Goal: Task Accomplishment & Management: Manage account settings

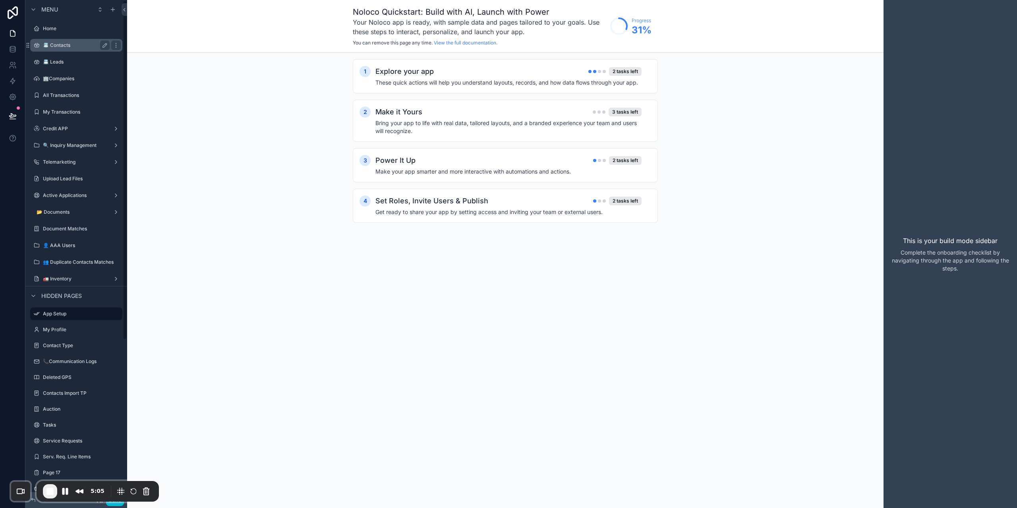
click at [76, 40] on div "📇 Contacts" at bounding box center [76, 45] width 89 height 13
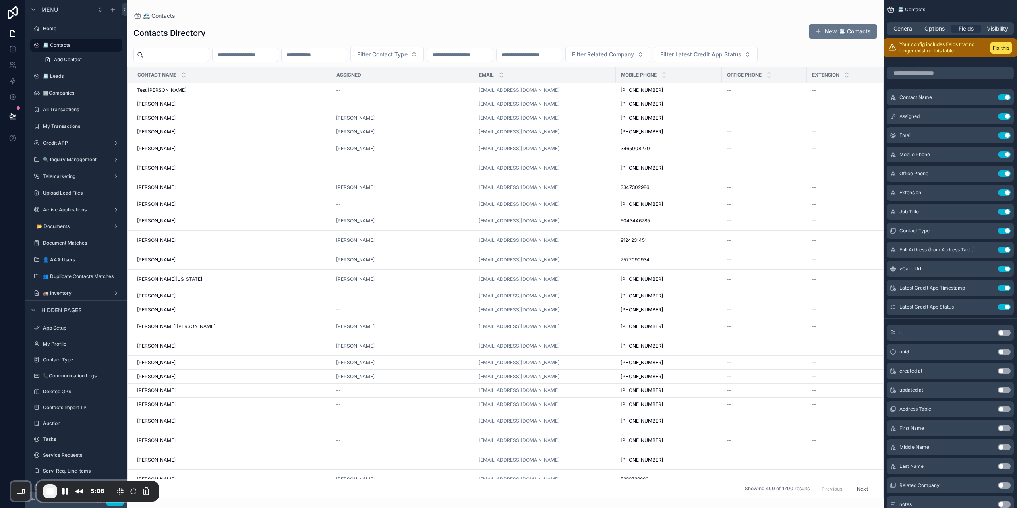
click at [108, 506] on div "Done" at bounding box center [76, 500] width 102 height 16
click at [111, 504] on button "Done" at bounding box center [115, 501] width 18 height 12
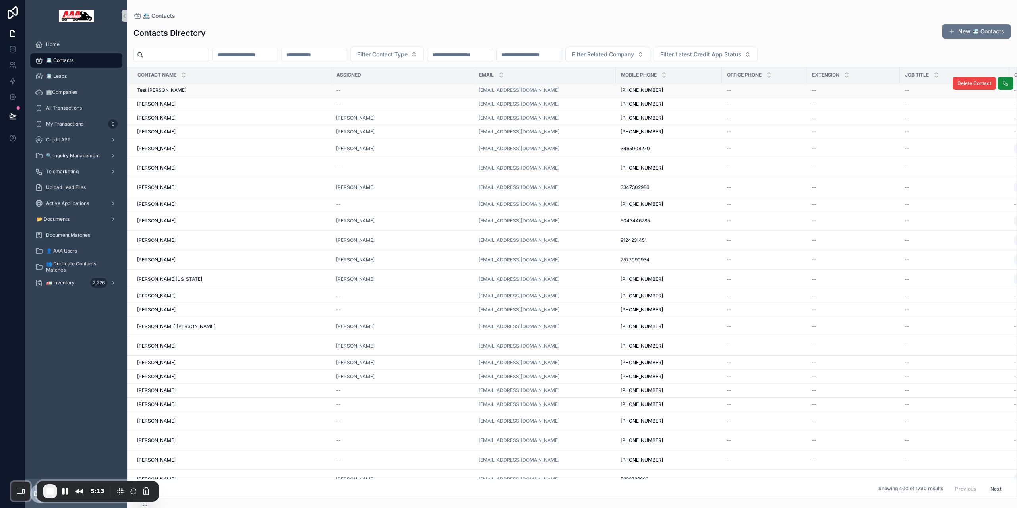
click at [206, 93] on td "[DEMOGRAPHIC_DATA][PERSON_NAME] Test [PERSON_NAME]" at bounding box center [230, 90] width 204 height 14
click at [186, 91] on span "Test [PERSON_NAME]" at bounding box center [161, 90] width 49 height 6
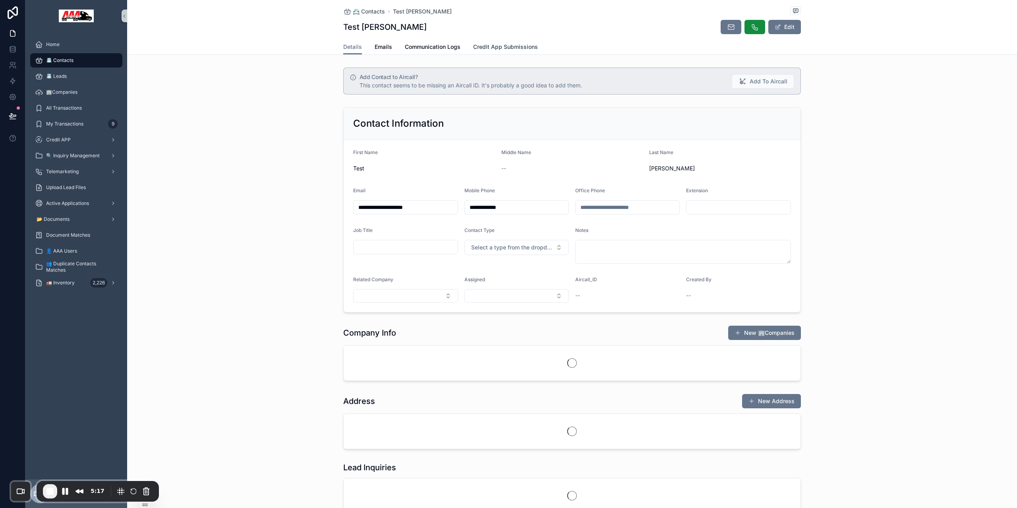
click at [495, 41] on link "Credit App Submissions" at bounding box center [505, 48] width 65 height 16
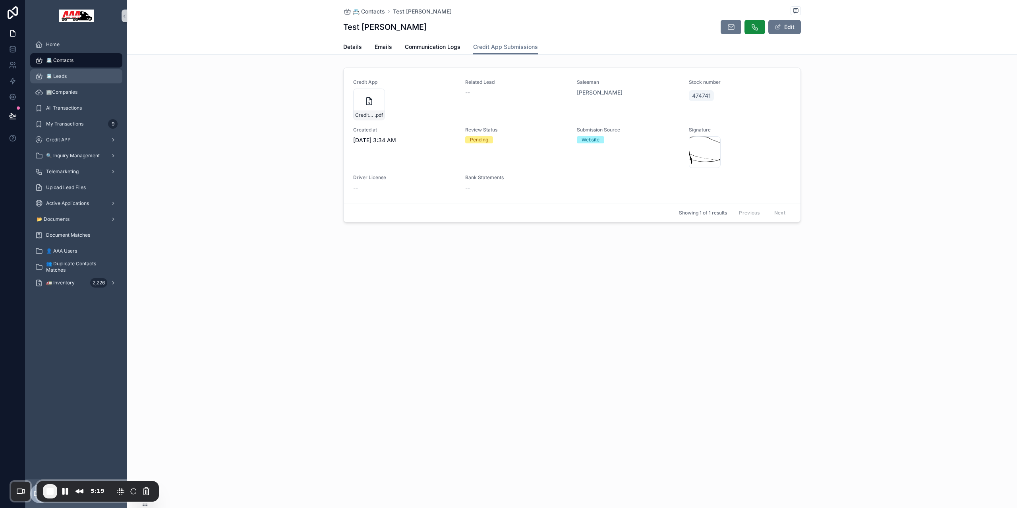
drag, startPoint x: 79, startPoint y: 77, endPoint x: 75, endPoint y: 78, distance: 4.1
click at [79, 77] on div "📇 Leads" at bounding box center [76, 76] width 83 height 13
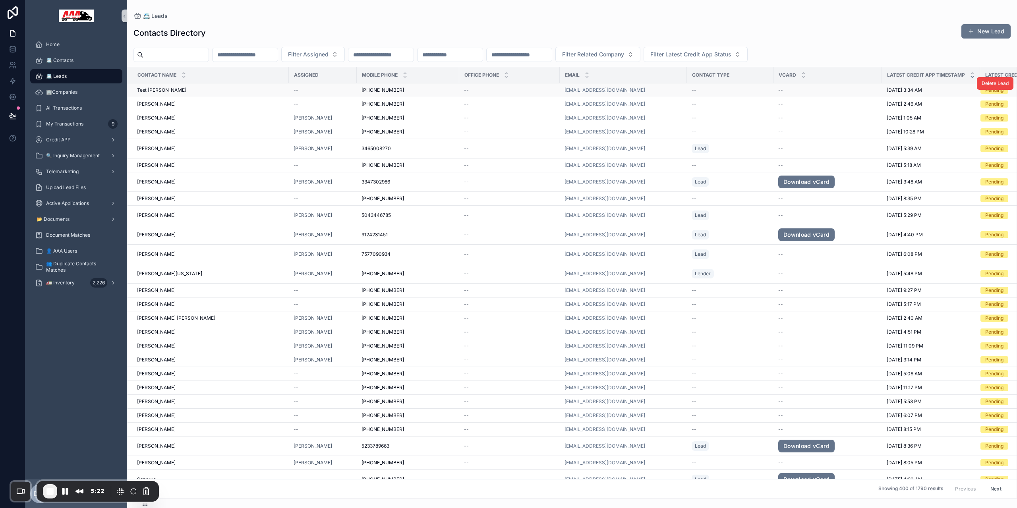
click at [246, 93] on div "[DEMOGRAPHIC_DATA][PERSON_NAME] Test [PERSON_NAME]" at bounding box center [210, 90] width 147 height 6
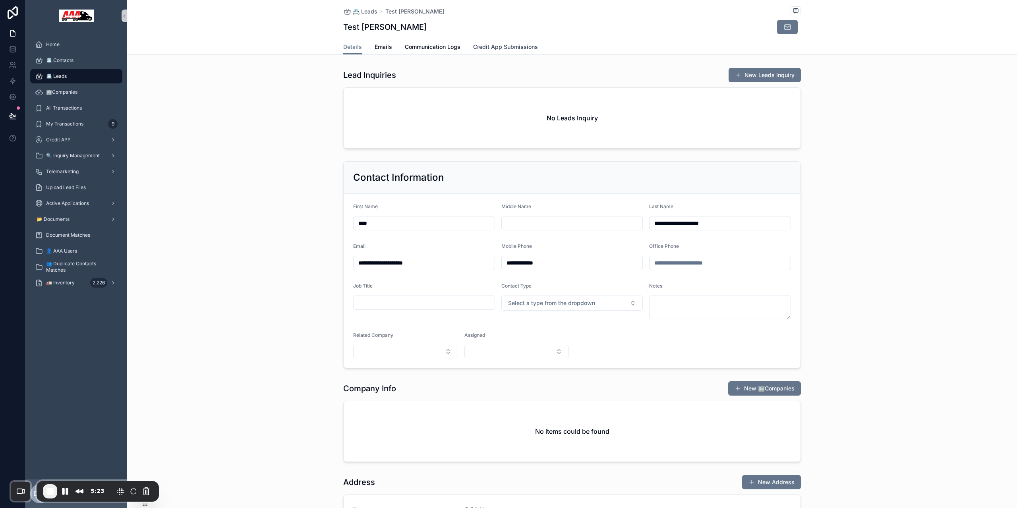
click at [506, 45] on span "Credit App Submissions" at bounding box center [505, 47] width 65 height 8
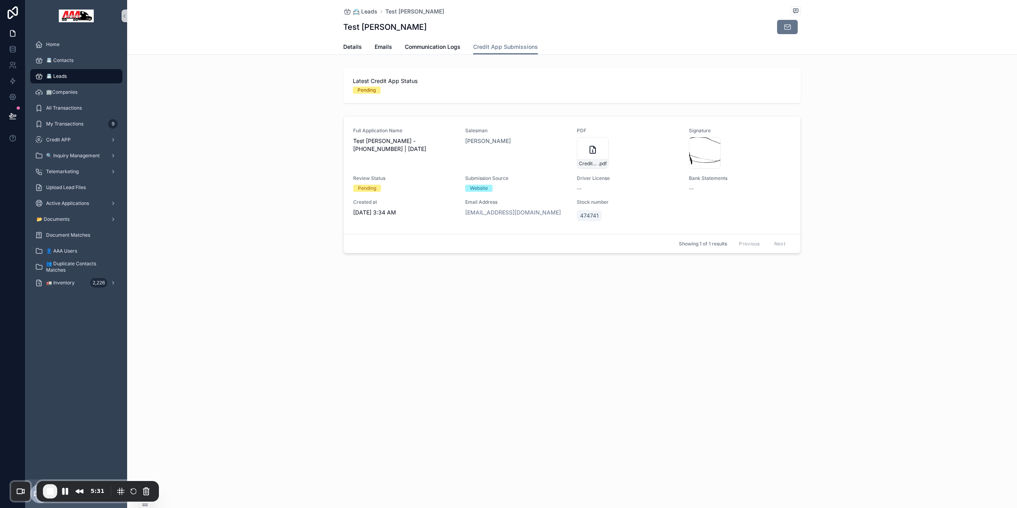
click at [76, 74] on div "📇 Leads" at bounding box center [76, 76] width 83 height 13
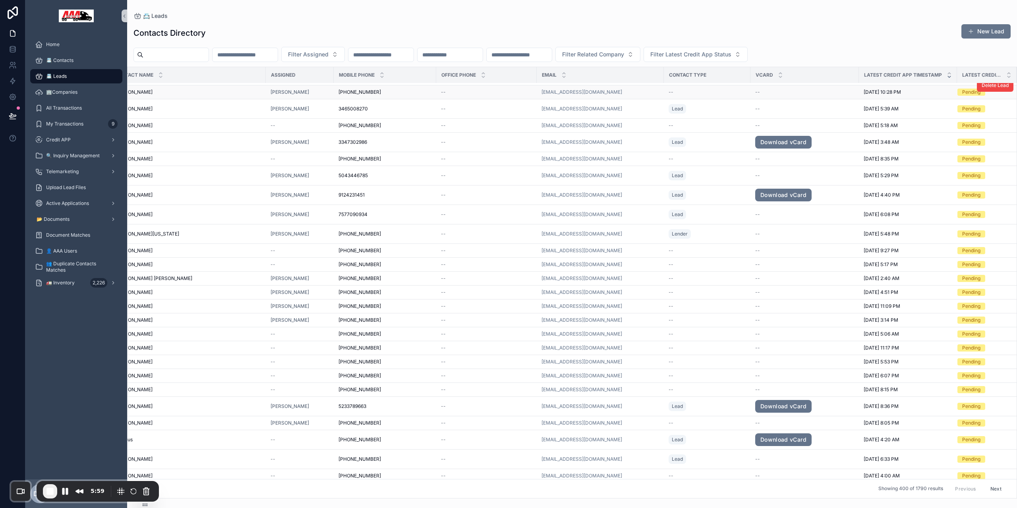
scroll to position [0, 23]
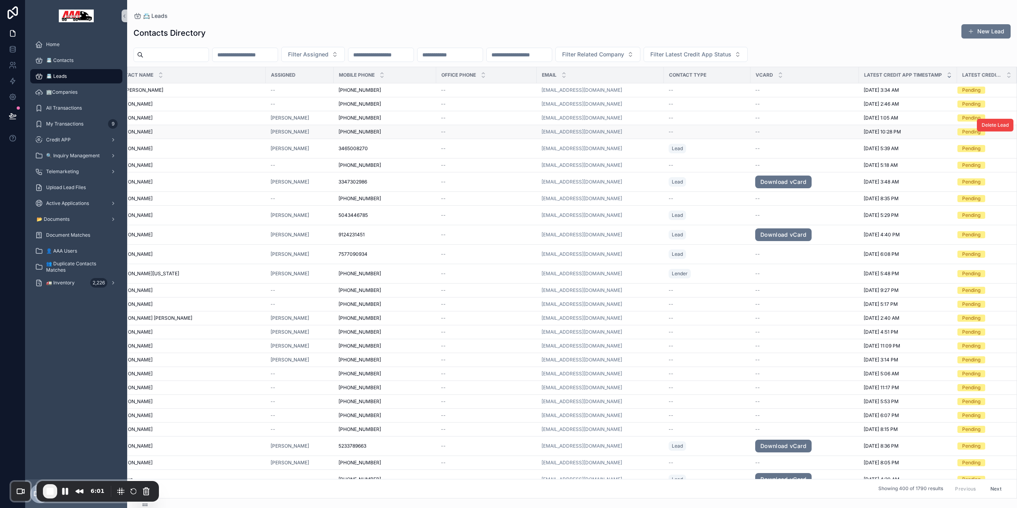
click at [962, 93] on div "Pending" at bounding box center [971, 90] width 18 height 7
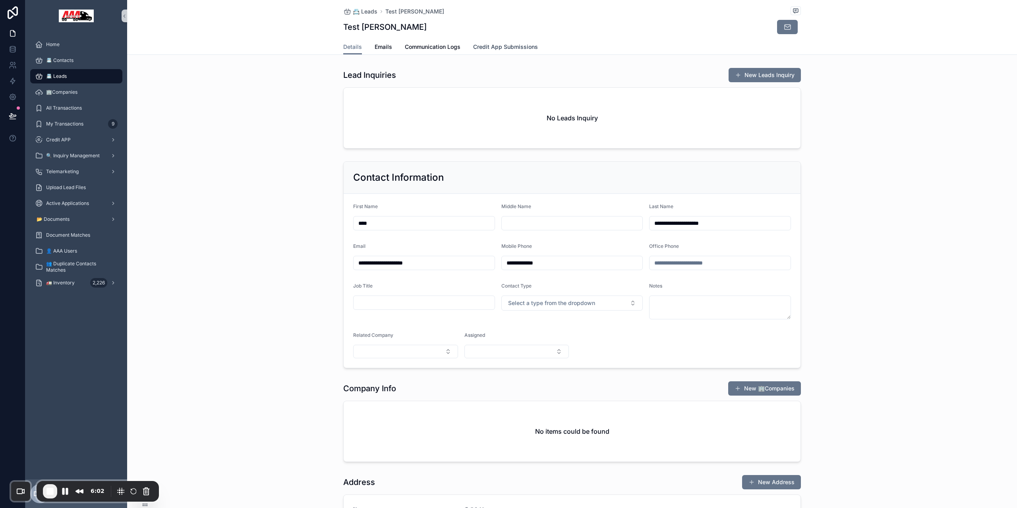
click at [500, 46] on span "Credit App Submissions" at bounding box center [505, 47] width 65 height 8
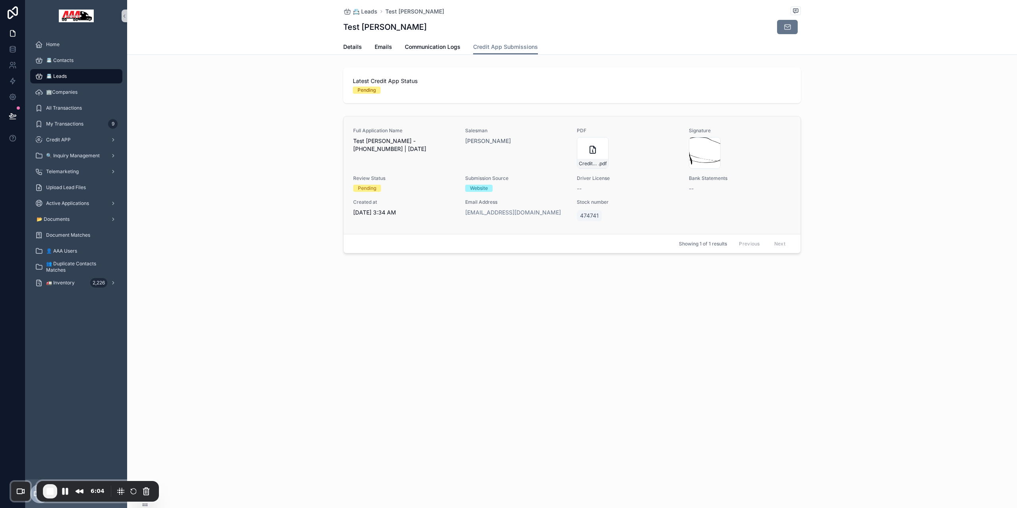
click at [640, 224] on link "Full Application Name Test [PERSON_NAME] - [PHONE_NUMBER] | [DATE] Salesman [PE…" at bounding box center [572, 175] width 457 height 118
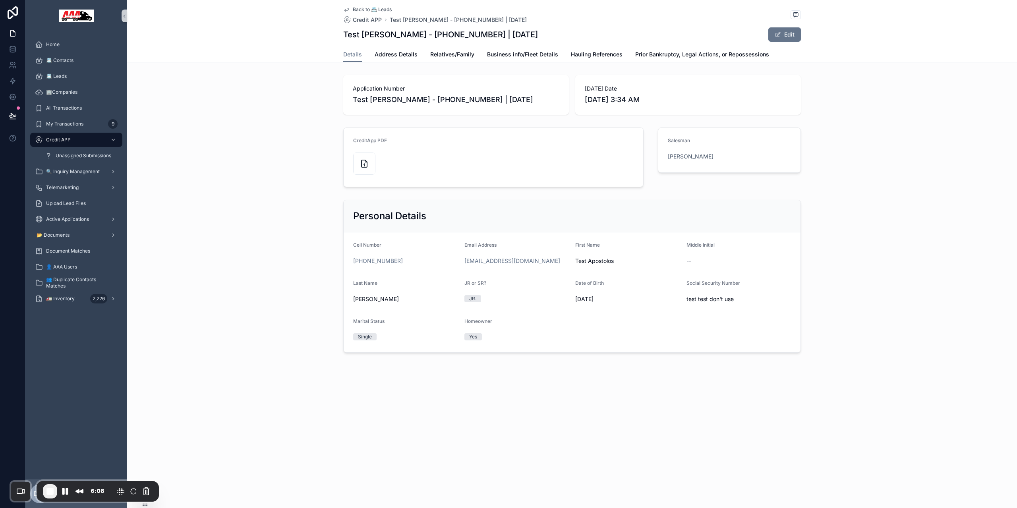
click at [387, 63] on div "Back to 📇 Leads Credit APP Test [PERSON_NAME] - [PHONE_NUMBER] | [DATE] Test [P…" at bounding box center [572, 203] width 890 height 407
click at [450, 51] on span "Relatives/Family" at bounding box center [452, 54] width 44 height 8
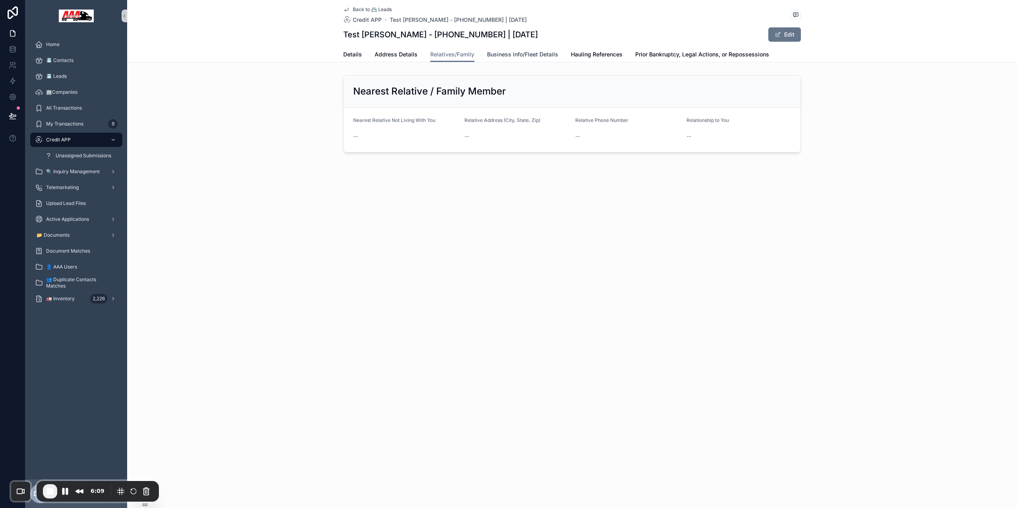
click at [528, 57] on span "Business info/Fleet Details" at bounding box center [522, 54] width 71 height 8
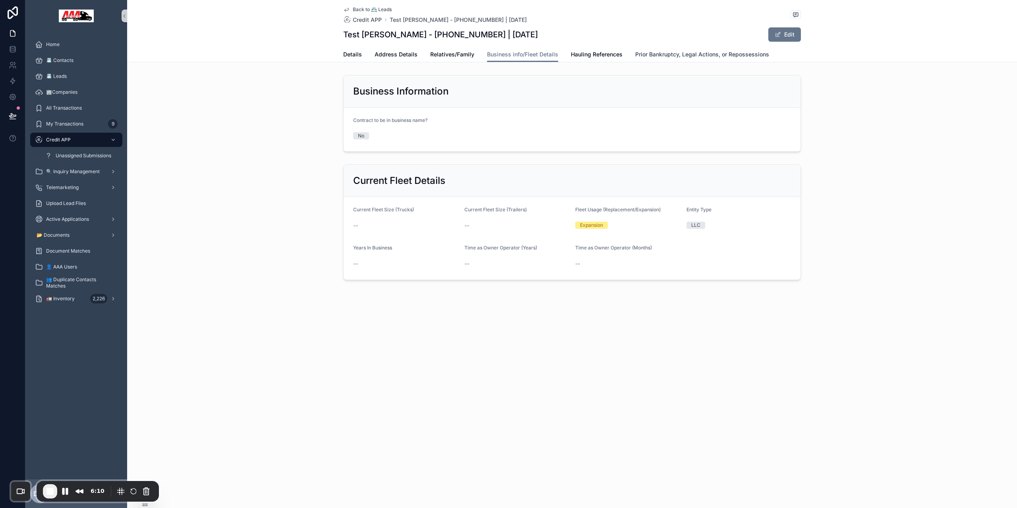
click at [635, 53] on span "Prior Bankruptcy, Legal Actions, or Repossessions" at bounding box center [702, 54] width 134 height 8
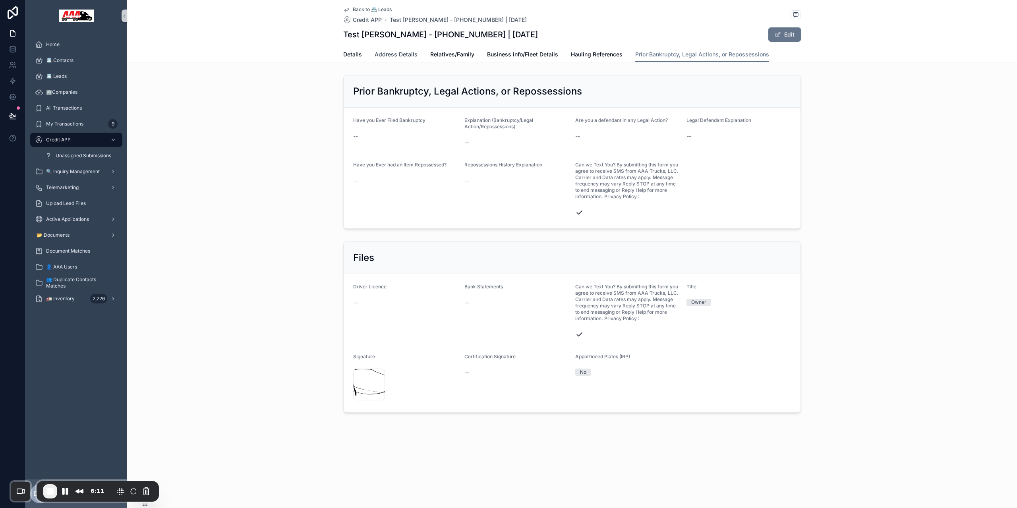
click at [406, 52] on span "Address Details" at bounding box center [396, 54] width 43 height 8
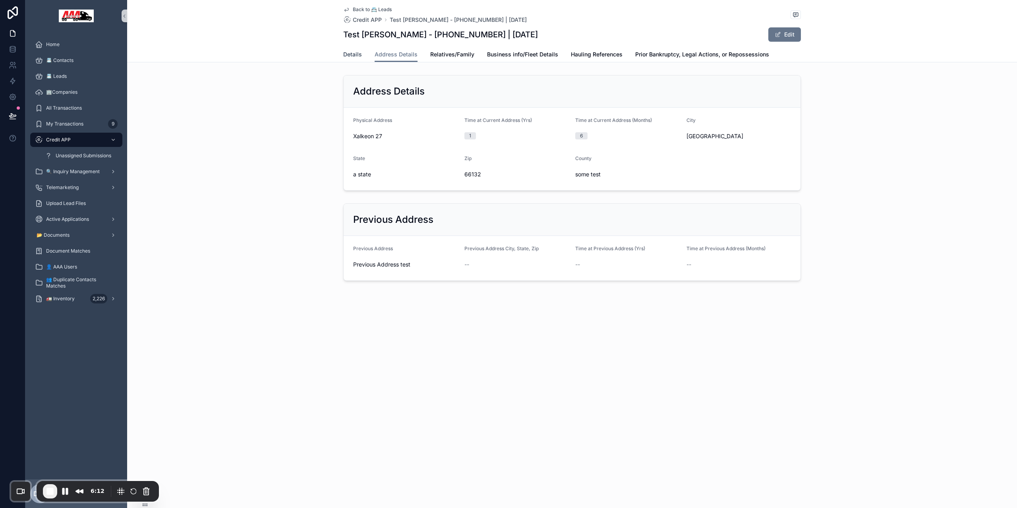
click at [356, 51] on span "Details" at bounding box center [352, 54] width 19 height 8
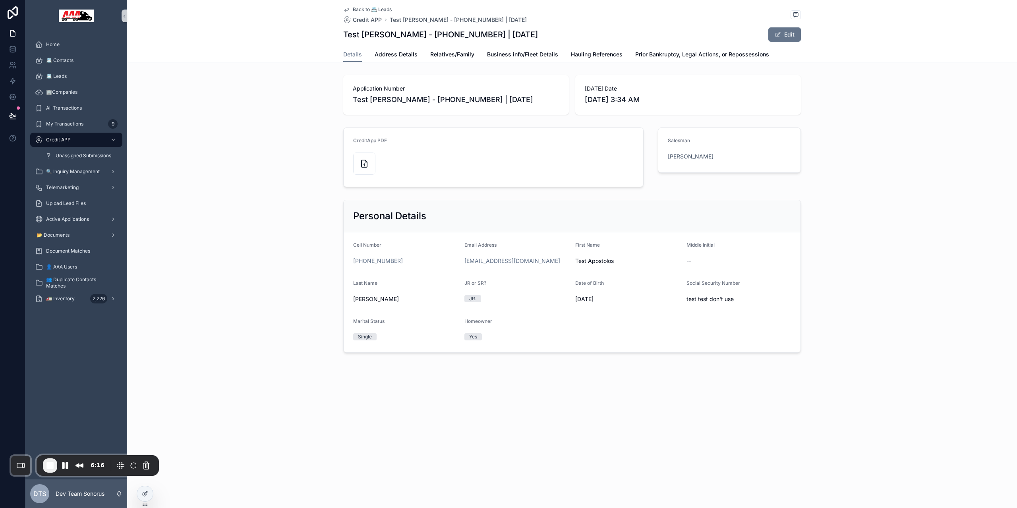
drag, startPoint x: 102, startPoint y: 483, endPoint x: 101, endPoint y: 457, distance: 25.9
click at [101, 457] on div "6:16" at bounding box center [98, 465] width 122 height 21
click at [141, 492] on div at bounding box center [145, 493] width 16 height 15
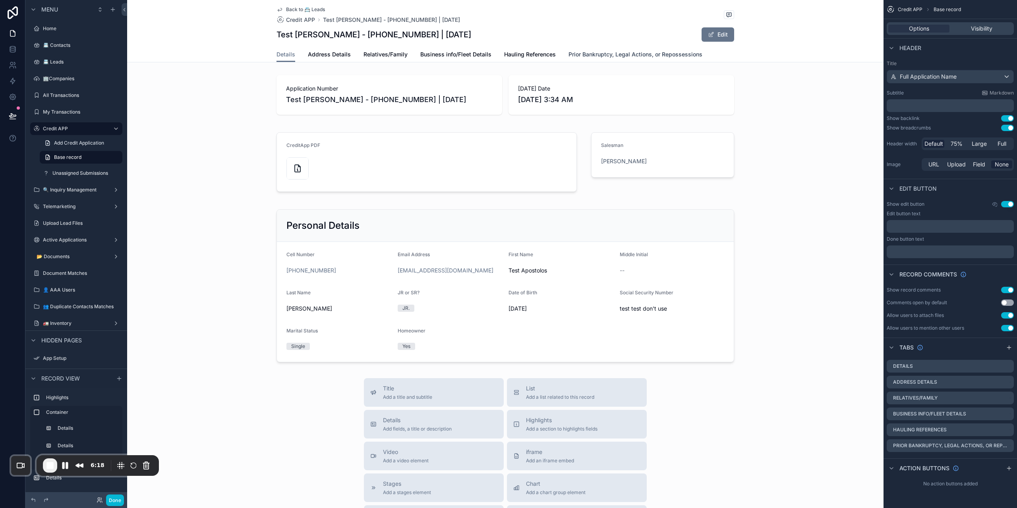
click at [653, 56] on span "Prior Bankruptcy, Legal Actions, or Repossessions" at bounding box center [635, 54] width 134 height 8
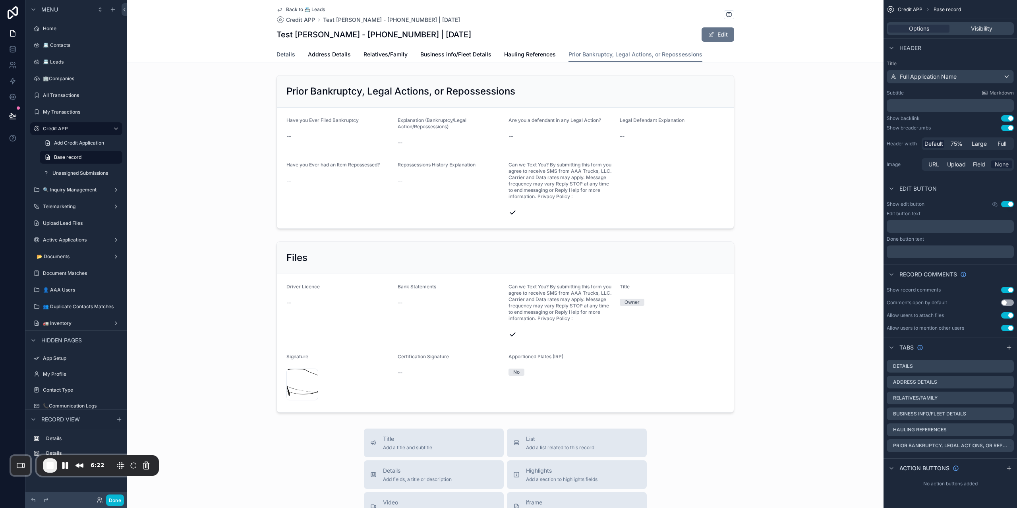
click at [285, 59] on link "Details" at bounding box center [285, 55] width 19 height 16
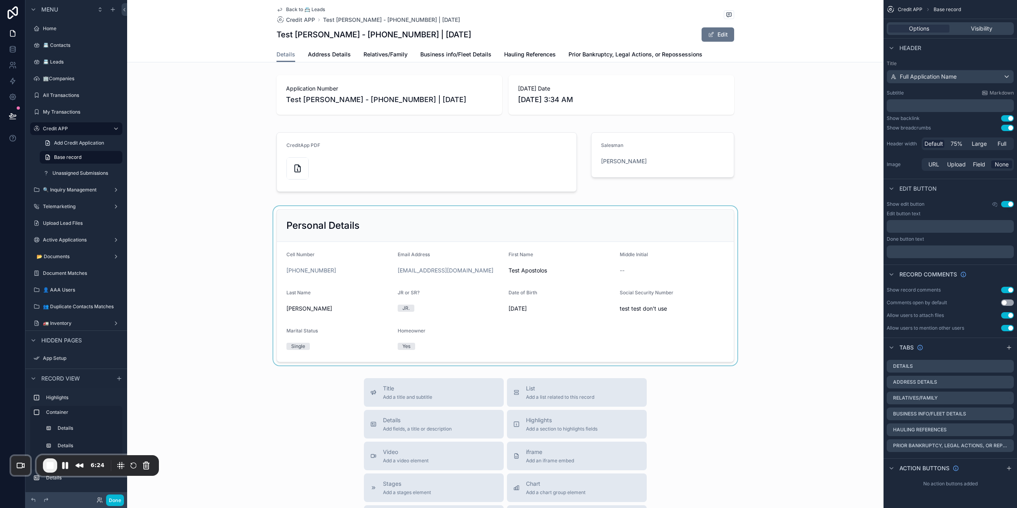
click at [532, 259] on div "scrollable content" at bounding box center [505, 285] width 756 height 159
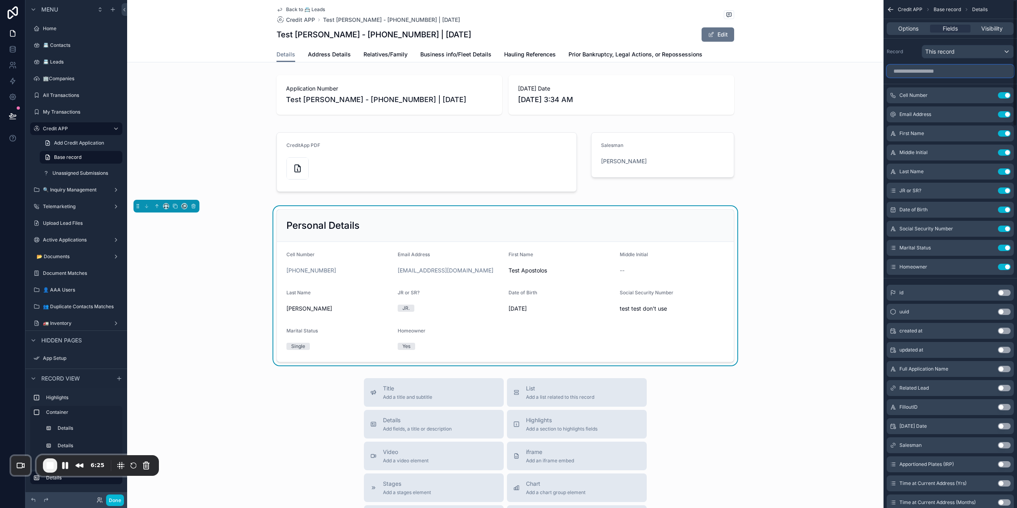
click at [984, 73] on input "scrollable content" at bounding box center [950, 71] width 127 height 13
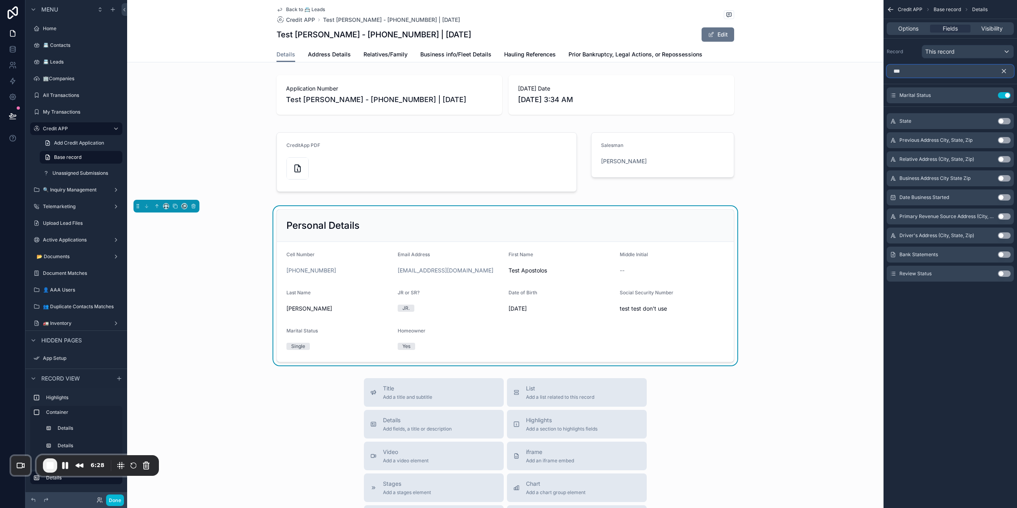
type input "***"
drag, startPoint x: 999, startPoint y: 271, endPoint x: 981, endPoint y: 272, distance: 17.5
click at [999, 272] on button "Use setting" at bounding box center [1004, 274] width 13 height 6
click at [107, 495] on button "Done" at bounding box center [115, 501] width 18 height 12
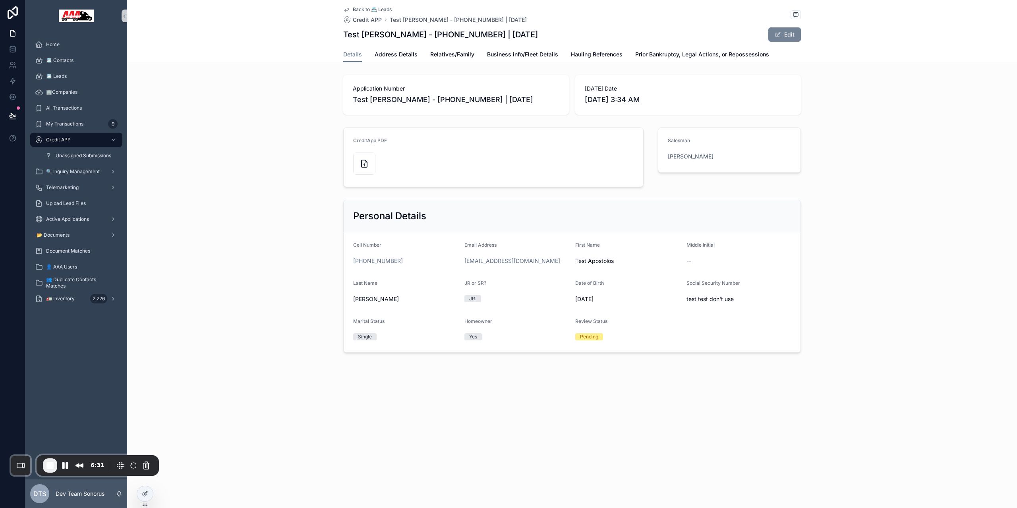
click at [787, 33] on button "Edit" at bounding box center [784, 34] width 33 height 14
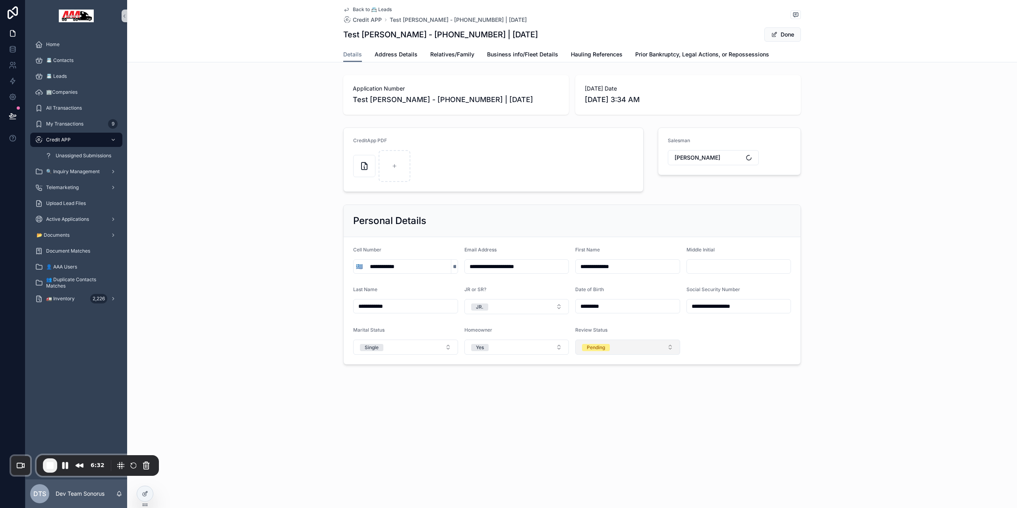
click at [614, 355] on button "Pending" at bounding box center [627, 347] width 105 height 15
click at [598, 413] on div "Complete" at bounding box center [596, 413] width 22 height 7
click at [566, 433] on div "**********" at bounding box center [572, 254] width 890 height 508
click at [783, 31] on button "Done" at bounding box center [782, 34] width 37 height 14
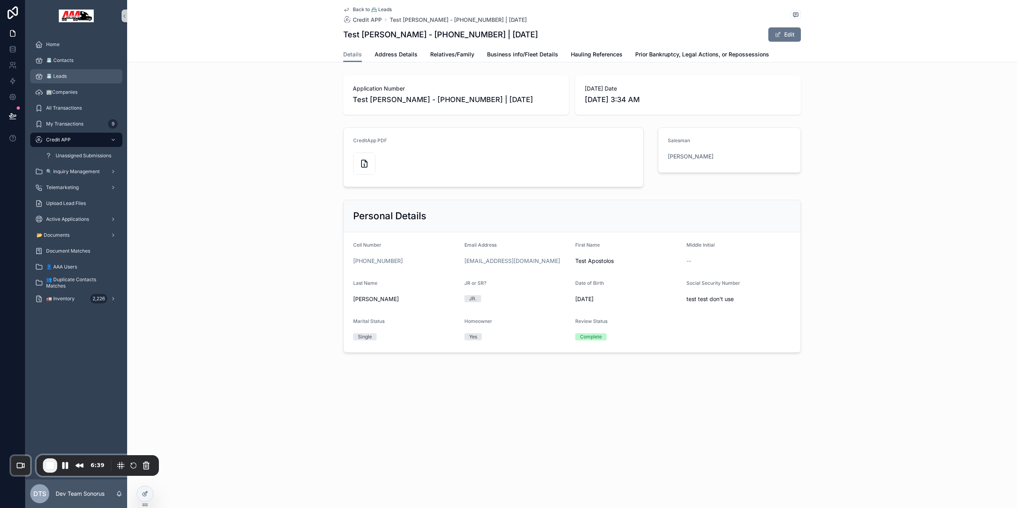
click at [62, 71] on div "📇 Leads" at bounding box center [76, 76] width 83 height 13
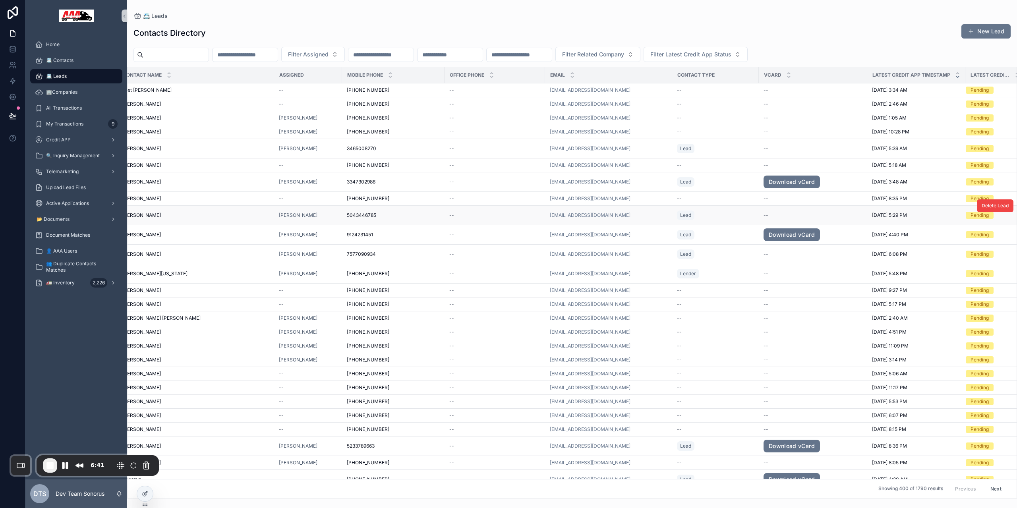
scroll to position [0, 23]
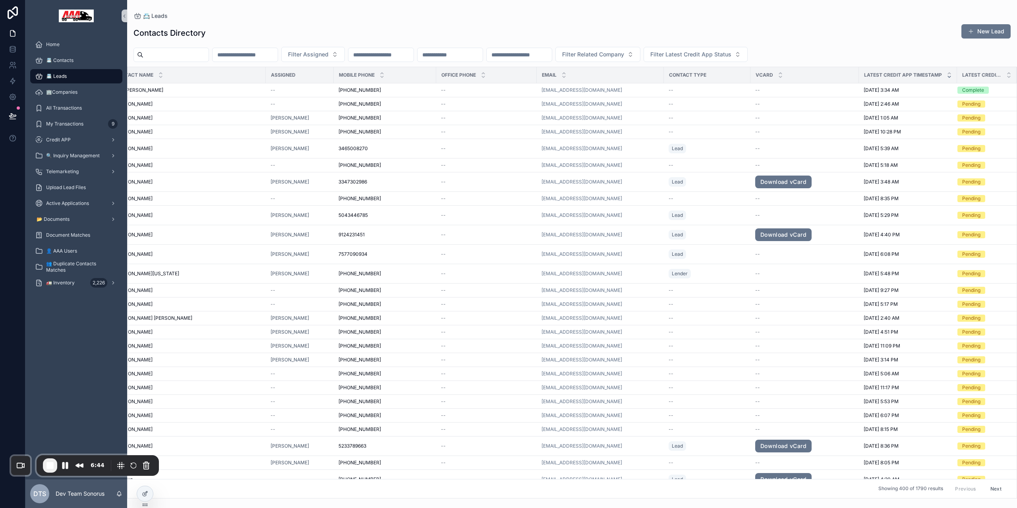
click at [941, 61] on div "Filter Assigned Filter Related Company Filter Latest Credit App Status" at bounding box center [572, 54] width 890 height 15
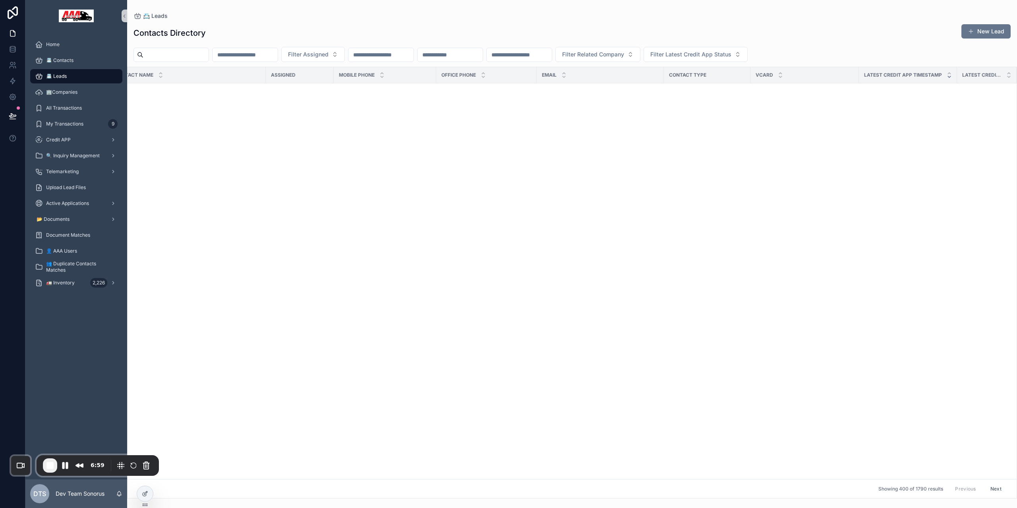
scroll to position [1033, 23]
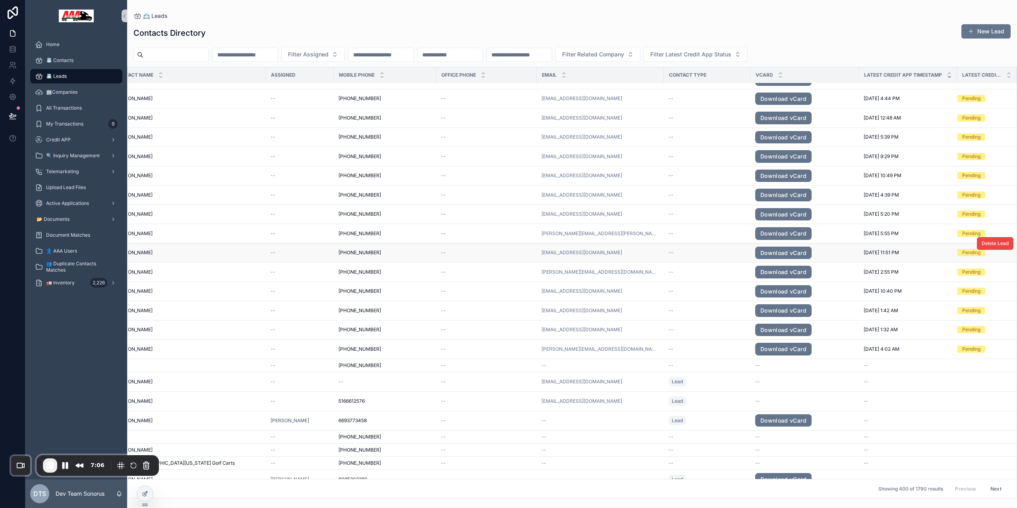
click at [669, 252] on span "--" at bounding box center [671, 252] width 5 height 6
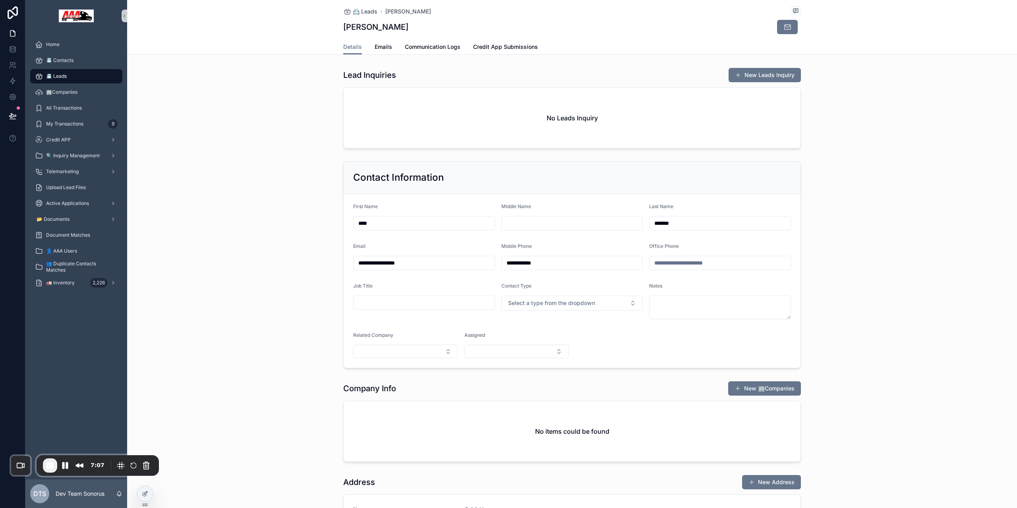
click at [491, 54] on div "📇 Leads [PERSON_NAME] [PERSON_NAME] Details Details Emails Communication Logs C…" at bounding box center [572, 27] width 890 height 55
click at [488, 53] on link "Credit App Submissions" at bounding box center [505, 48] width 65 height 16
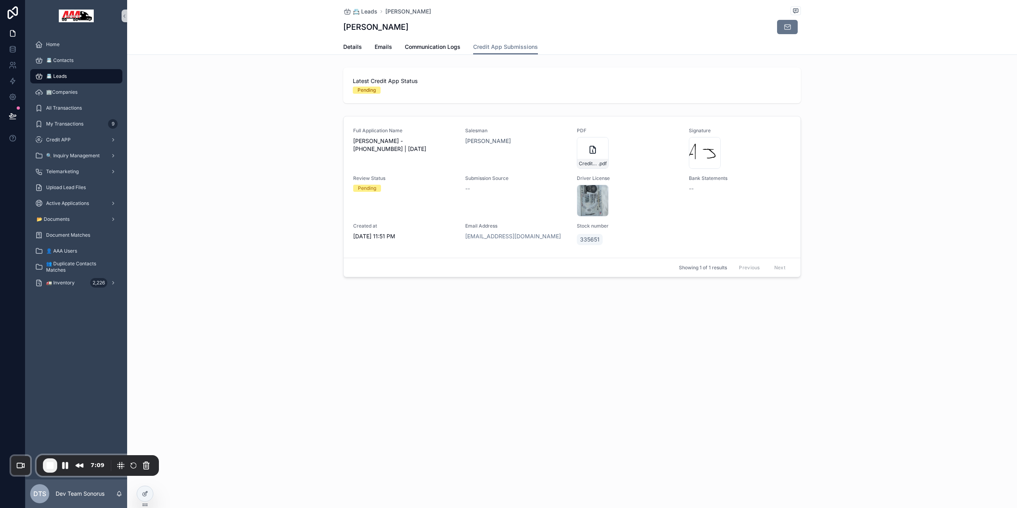
click at [281, 169] on div "Full Application Name [PERSON_NAME] - [PHONE_NUMBER] | [DATE] Salesman [PERSON_…" at bounding box center [572, 198] width 890 height 171
click at [374, 176] on span "Review Status" at bounding box center [404, 178] width 102 height 6
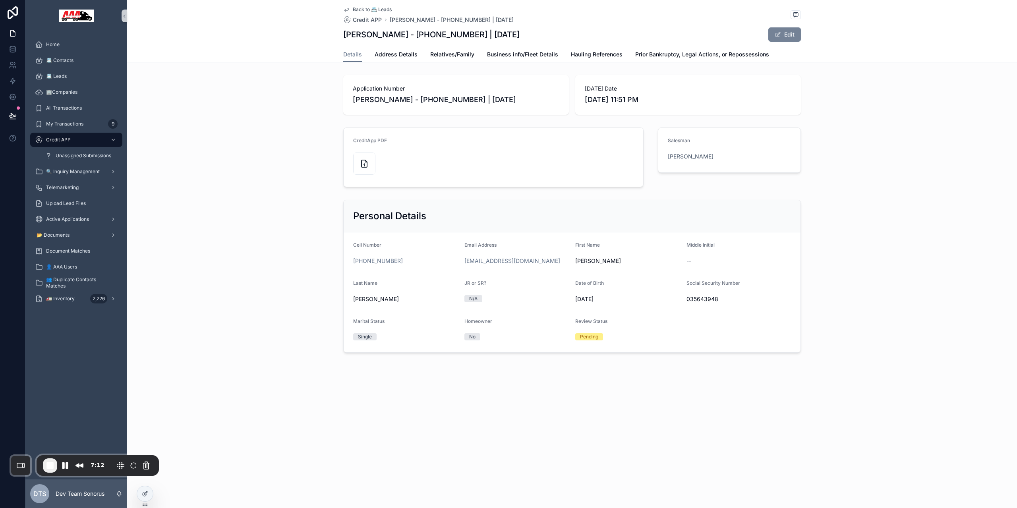
click at [783, 31] on button "Edit" at bounding box center [784, 34] width 33 height 14
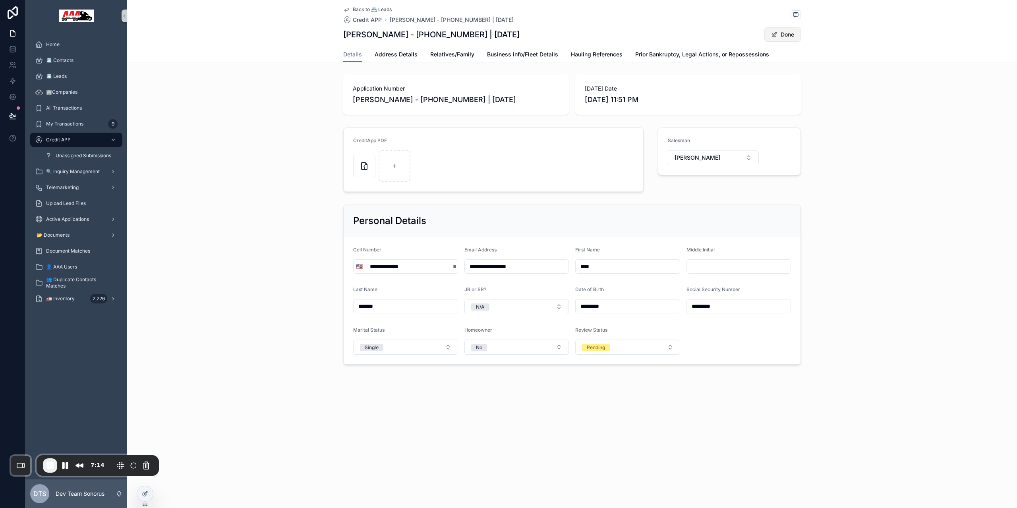
click at [787, 36] on button "Done" at bounding box center [782, 34] width 37 height 14
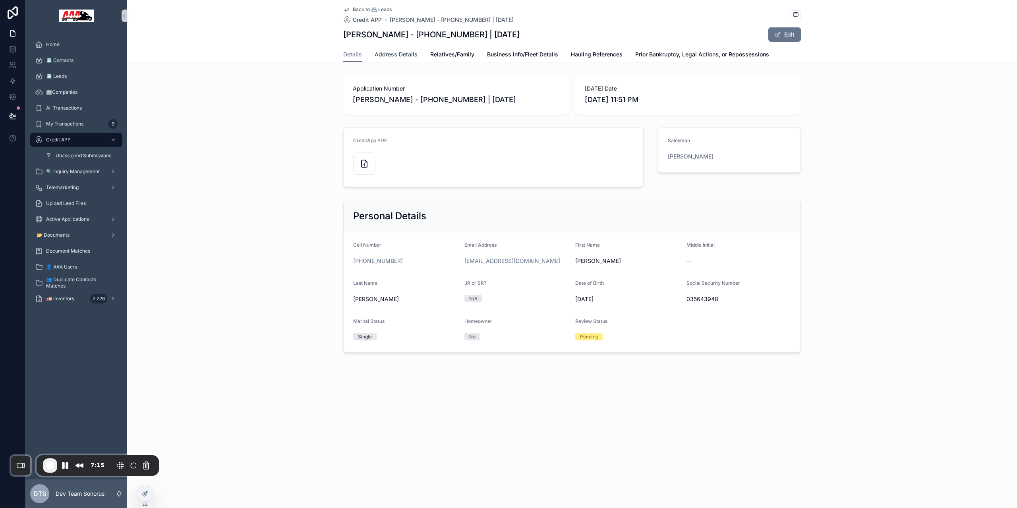
click at [398, 58] on span "Address Details" at bounding box center [396, 54] width 43 height 8
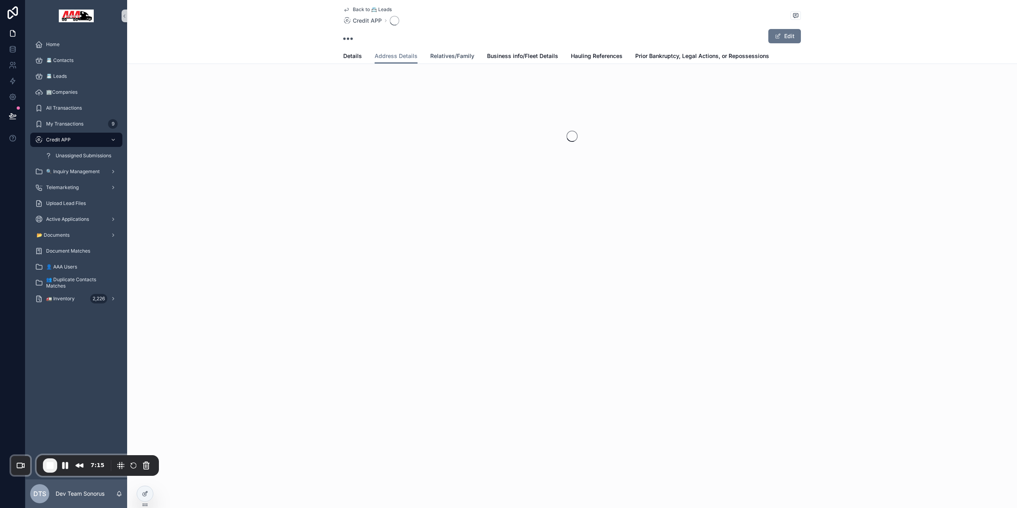
click at [464, 52] on span "Relatives/Family" at bounding box center [452, 56] width 44 height 8
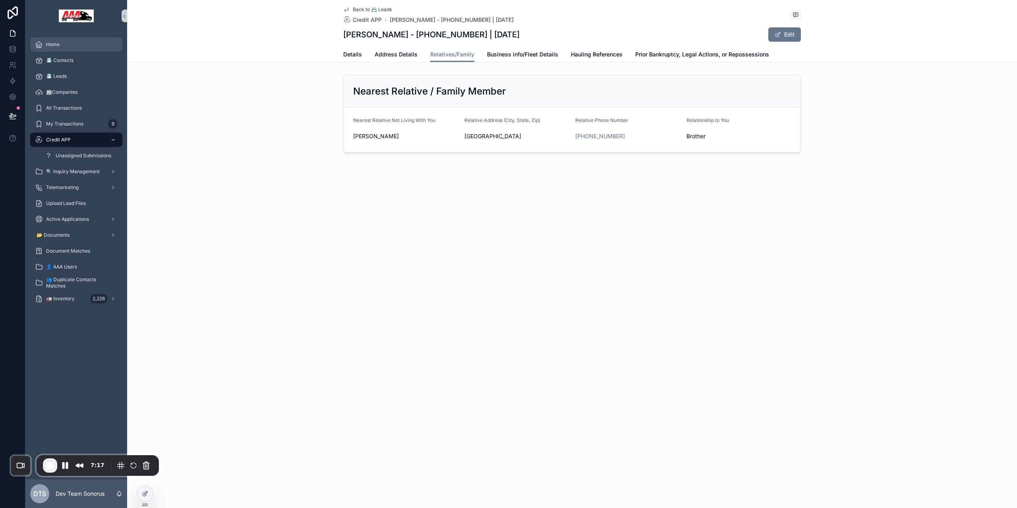
click at [73, 46] on div "Home" at bounding box center [76, 44] width 83 height 13
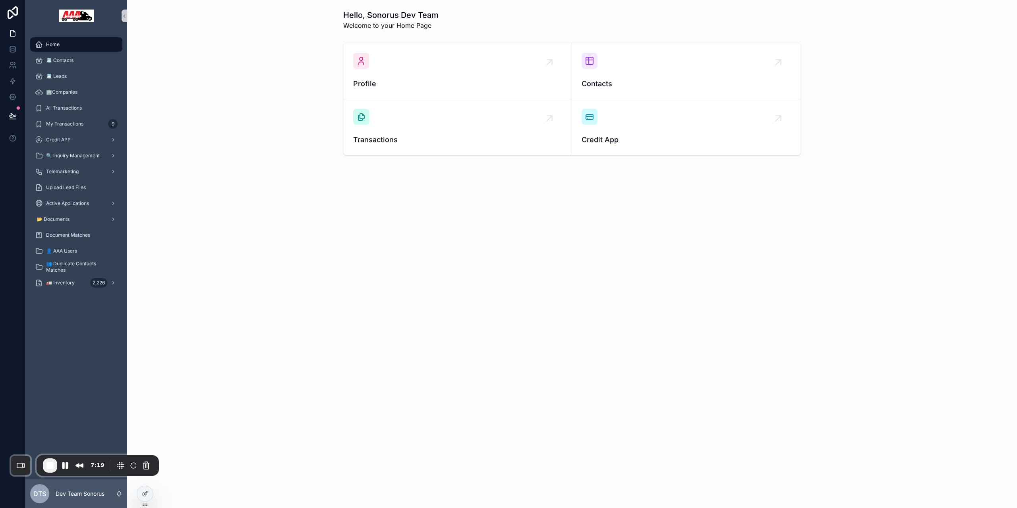
click at [80, 68] on div "📇 Leads" at bounding box center [76, 76] width 102 height 16
click at [45, 470] on button "End Recording" at bounding box center [50, 465] width 14 height 14
